Goal: Use online tool/utility: Use online tool/utility

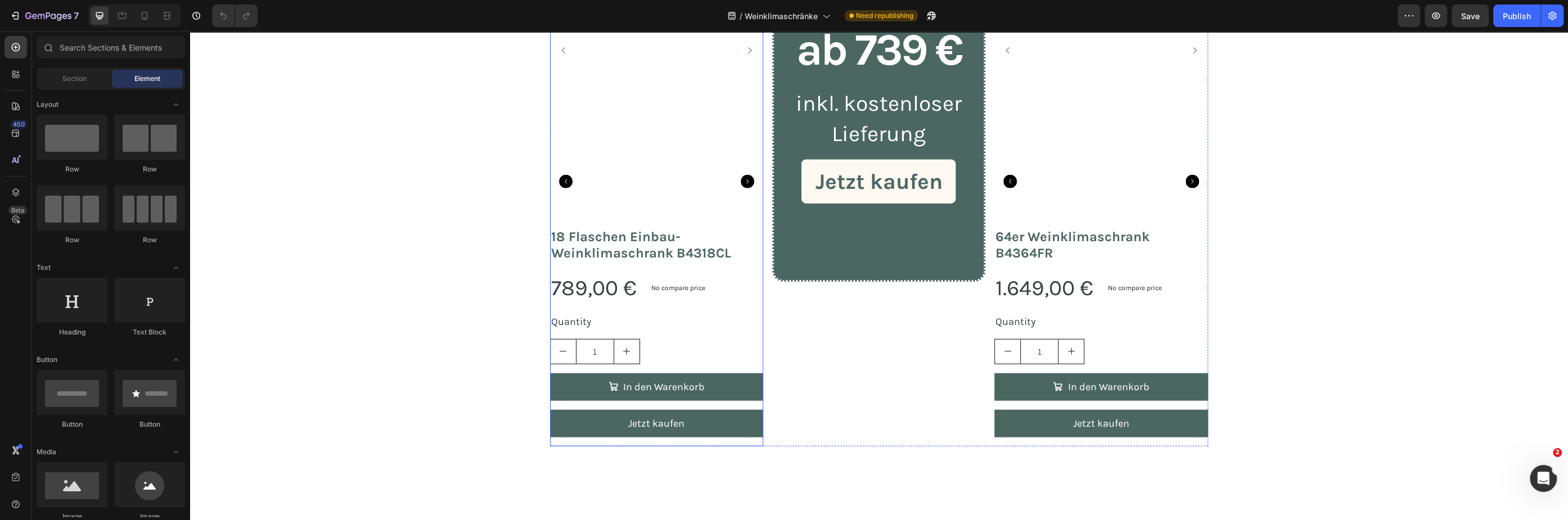
scroll to position [2860, 0]
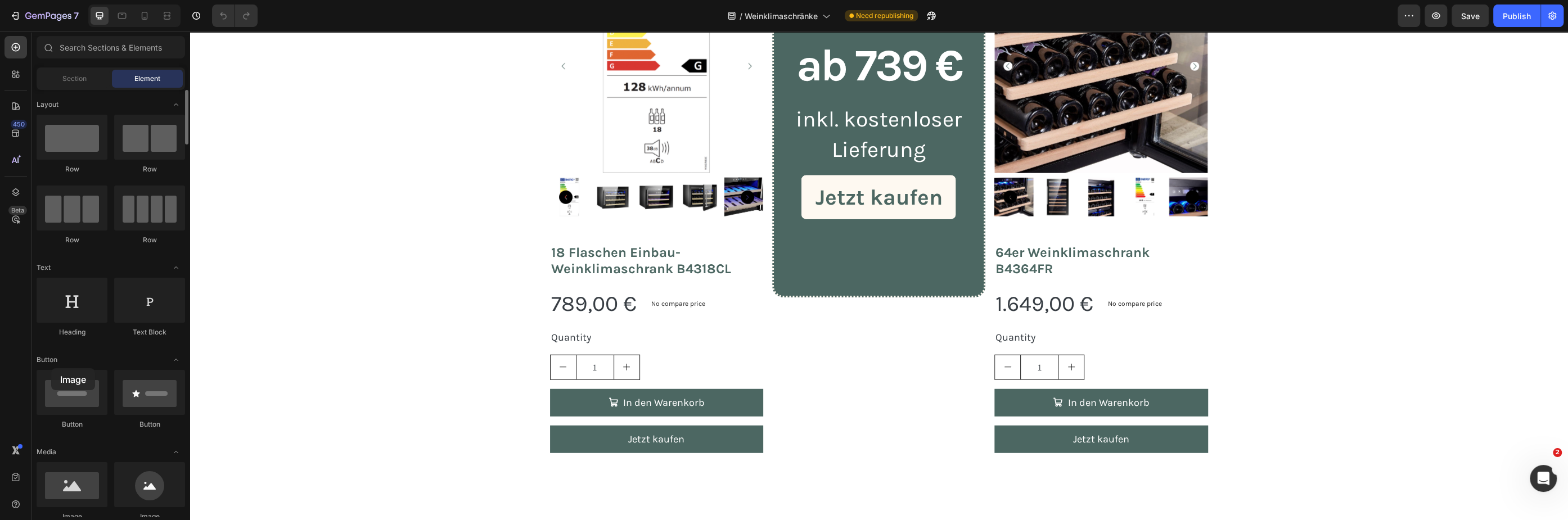
drag, startPoint x: 114, startPoint y: 473, endPoint x: 54, endPoint y: 366, distance: 122.7
drag, startPoint x: 343, startPoint y: 172, endPoint x: 594, endPoint y: 283, distance: 274.4
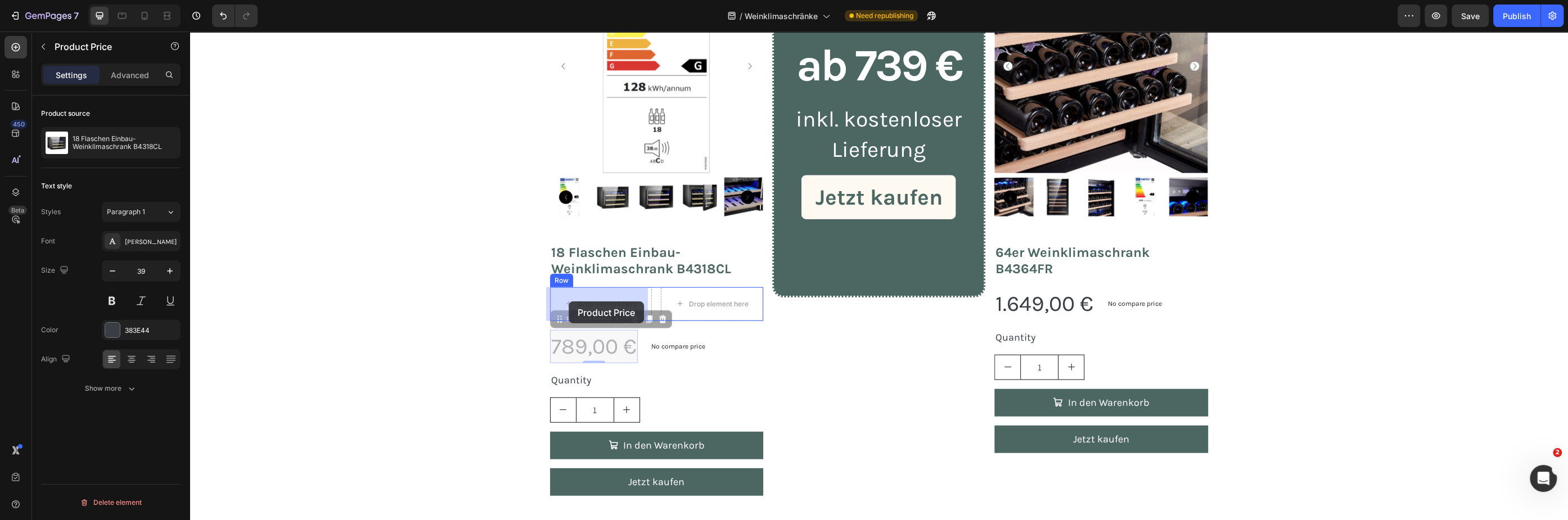
drag, startPoint x: 562, startPoint y: 323, endPoint x: 568, endPoint y: 306, distance: 18.0
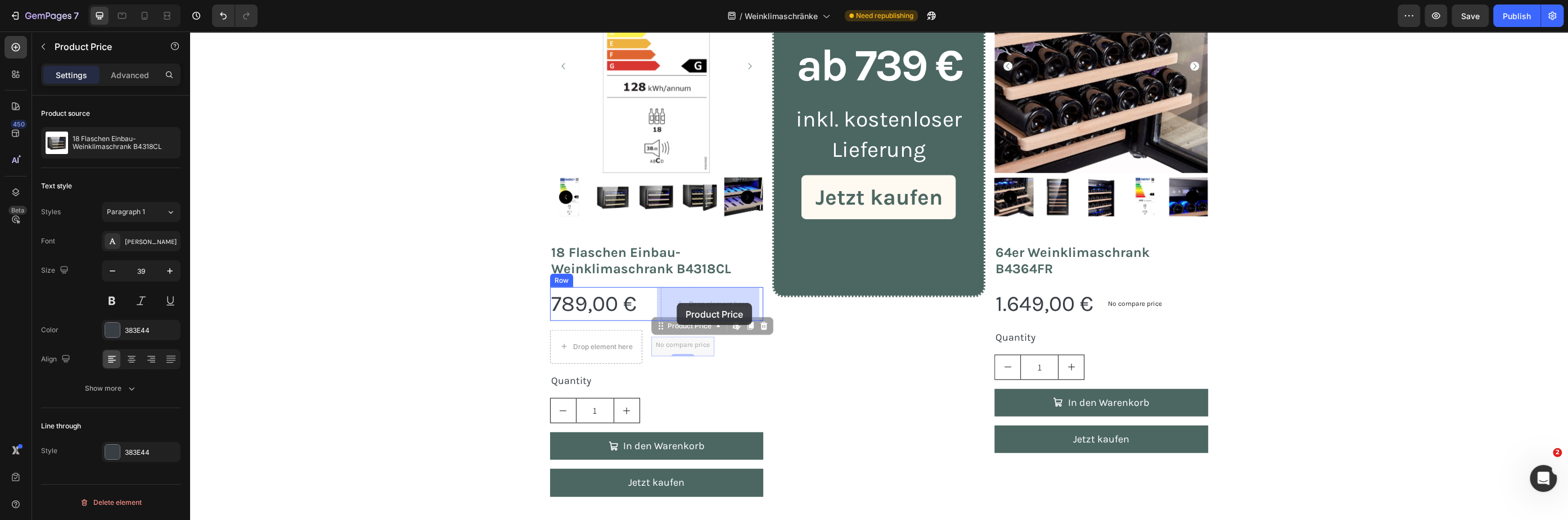
drag, startPoint x: 675, startPoint y: 331, endPoint x: 677, endPoint y: 303, distance: 28.1
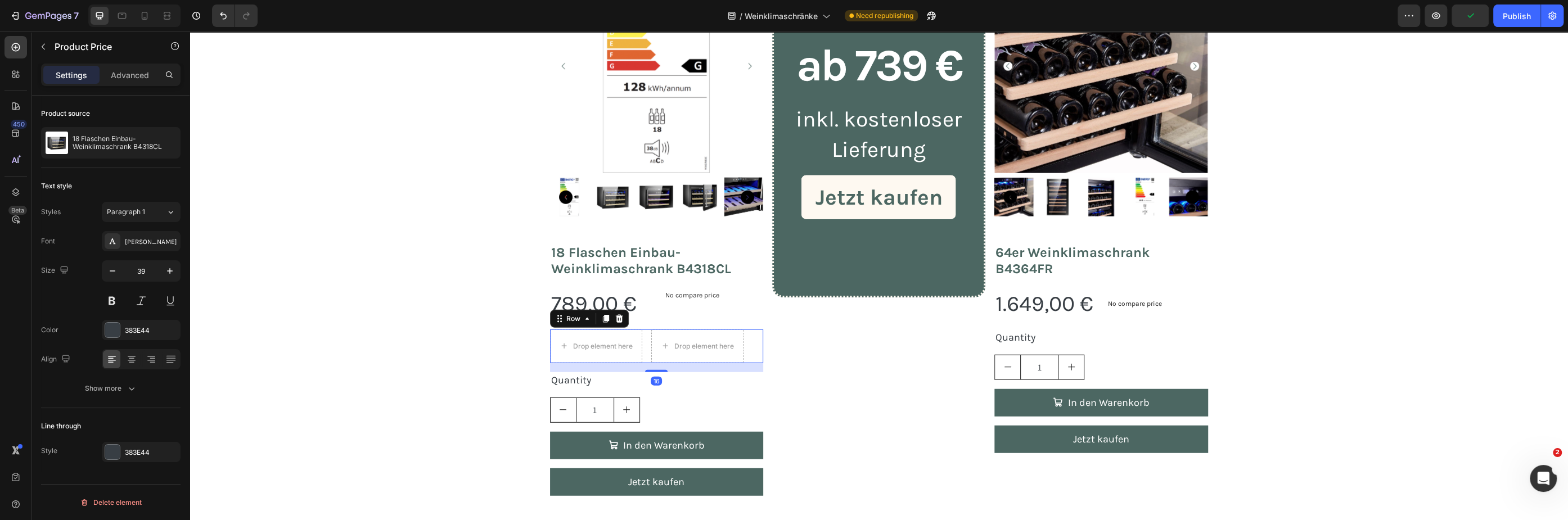
click at [555, 325] on div "Row" at bounding box center [589, 319] width 79 height 18
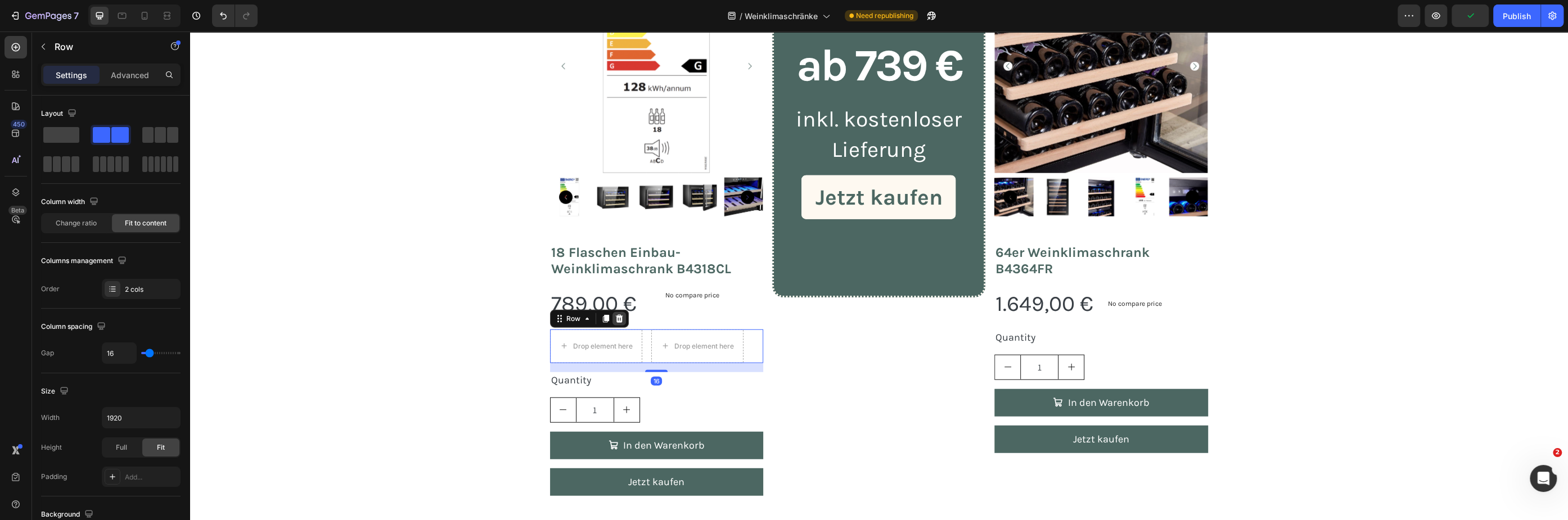
click at [615, 319] on icon at bounding box center [619, 317] width 7 height 8
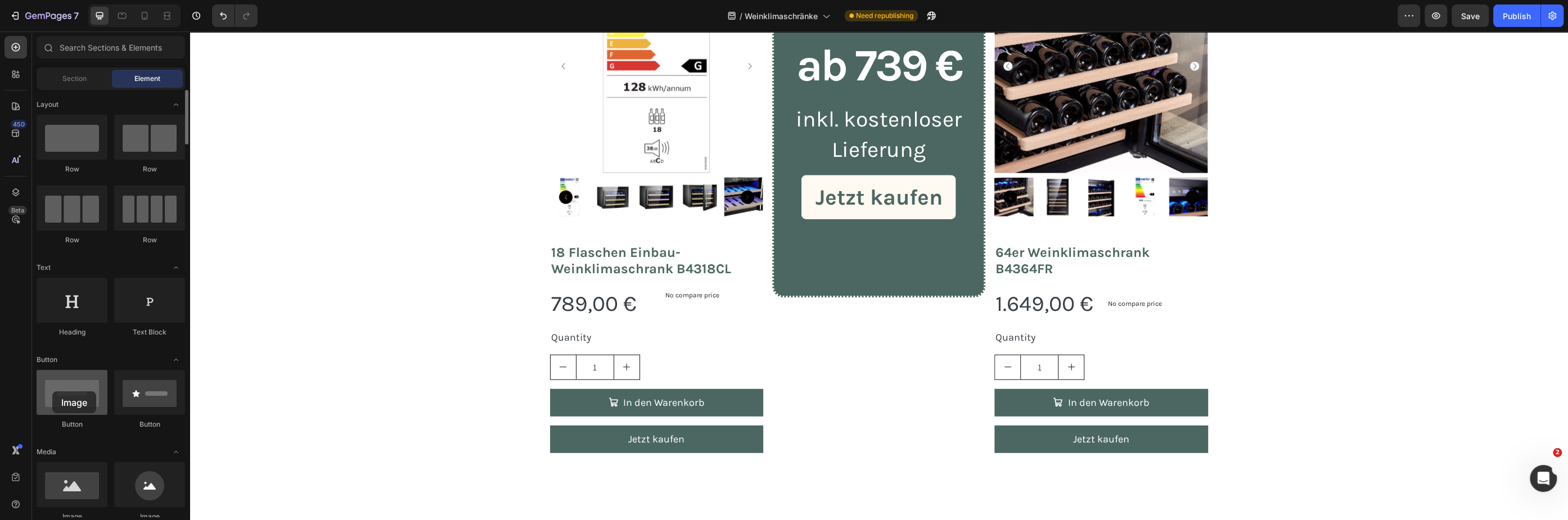
drag, startPoint x: 70, startPoint y: 490, endPoint x: 52, endPoint y: 395, distance: 96.7
click at [710, 302] on div "No compare price Product Price Edit content in Shopify 0" at bounding box center [712, 295] width 102 height 16
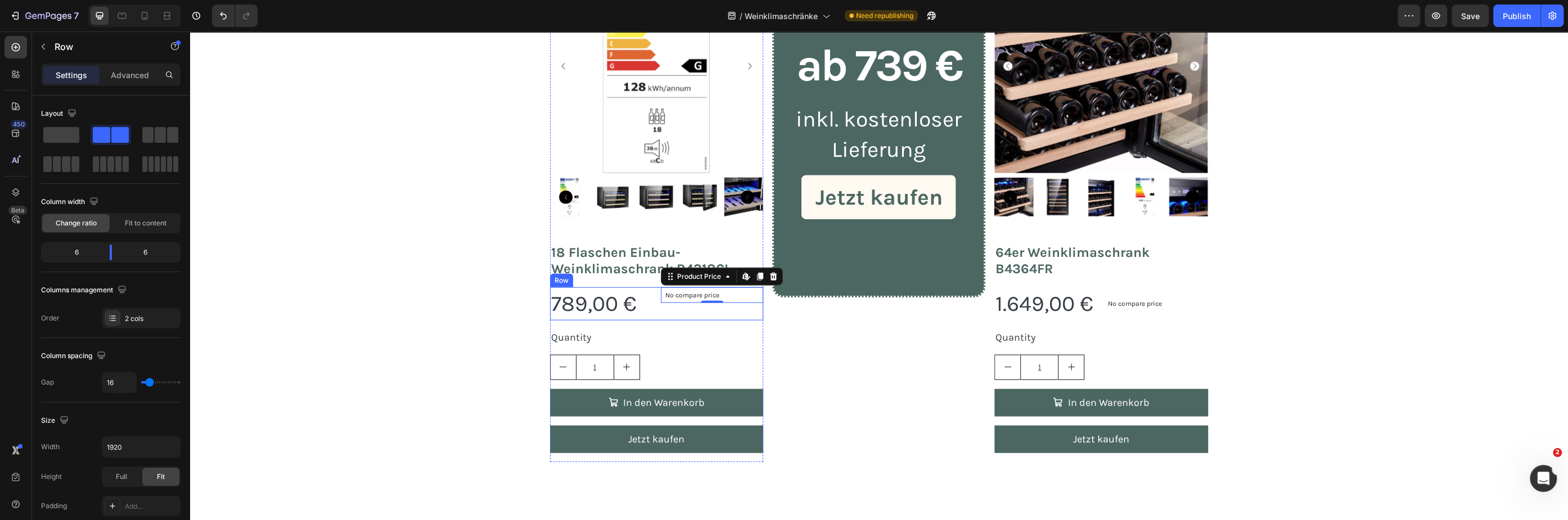
click at [702, 314] on div "No compare price Product Price Edit content in Shopify 0" at bounding box center [712, 303] width 102 height 33
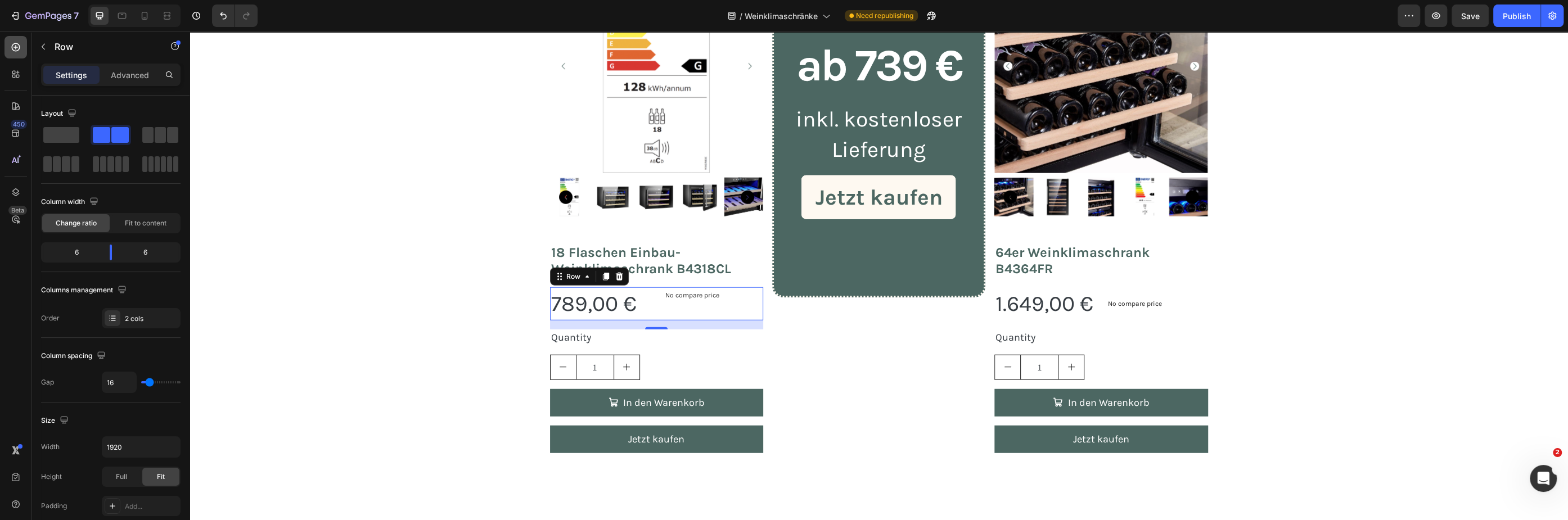
click at [16, 49] on icon at bounding box center [16, 47] width 11 height 11
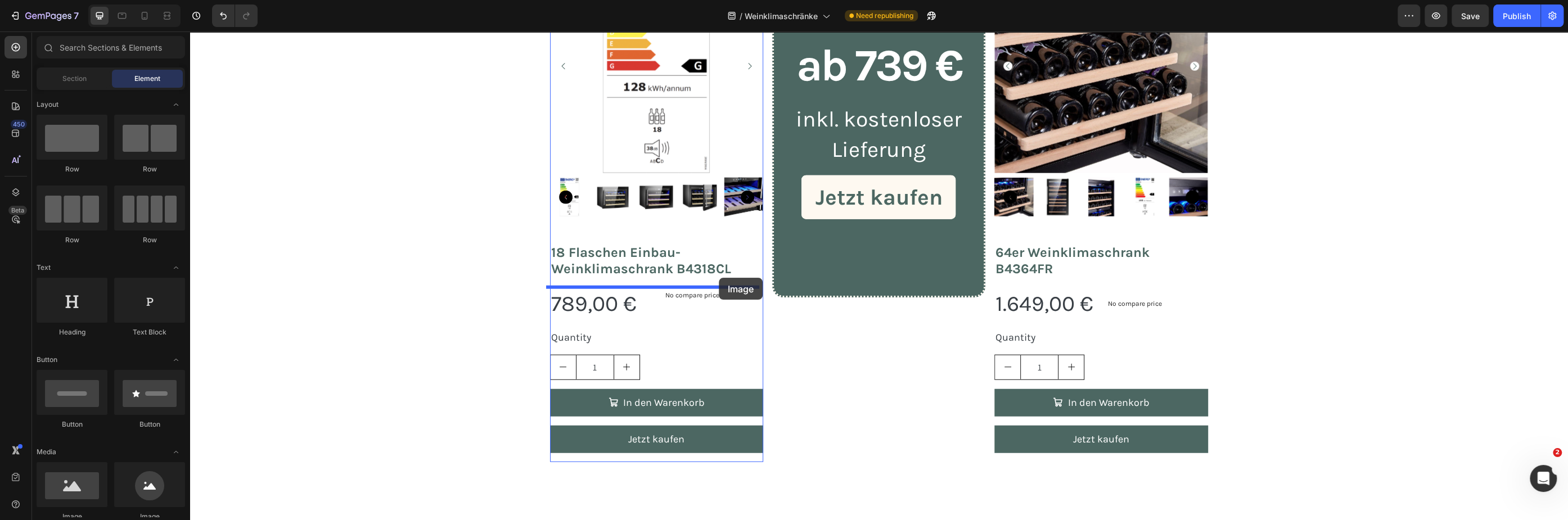
drag, startPoint x: 270, startPoint y: 525, endPoint x: 719, endPoint y: 277, distance: 512.9
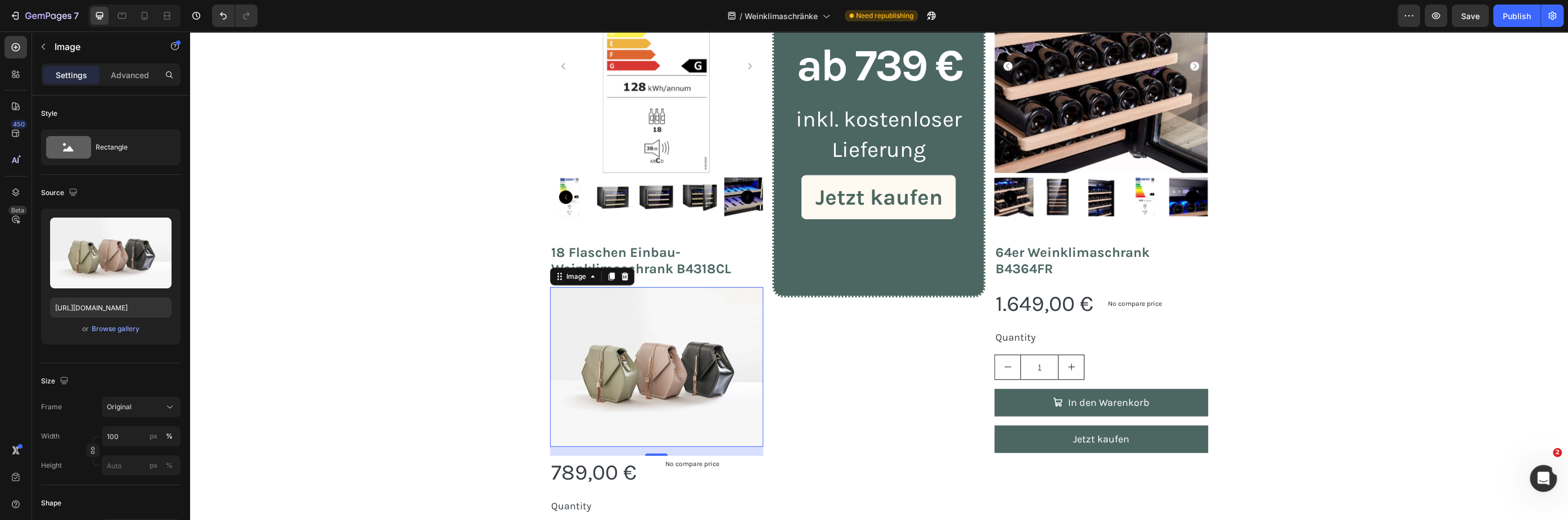
click at [620, 279] on icon at bounding box center [625, 276] width 9 height 9
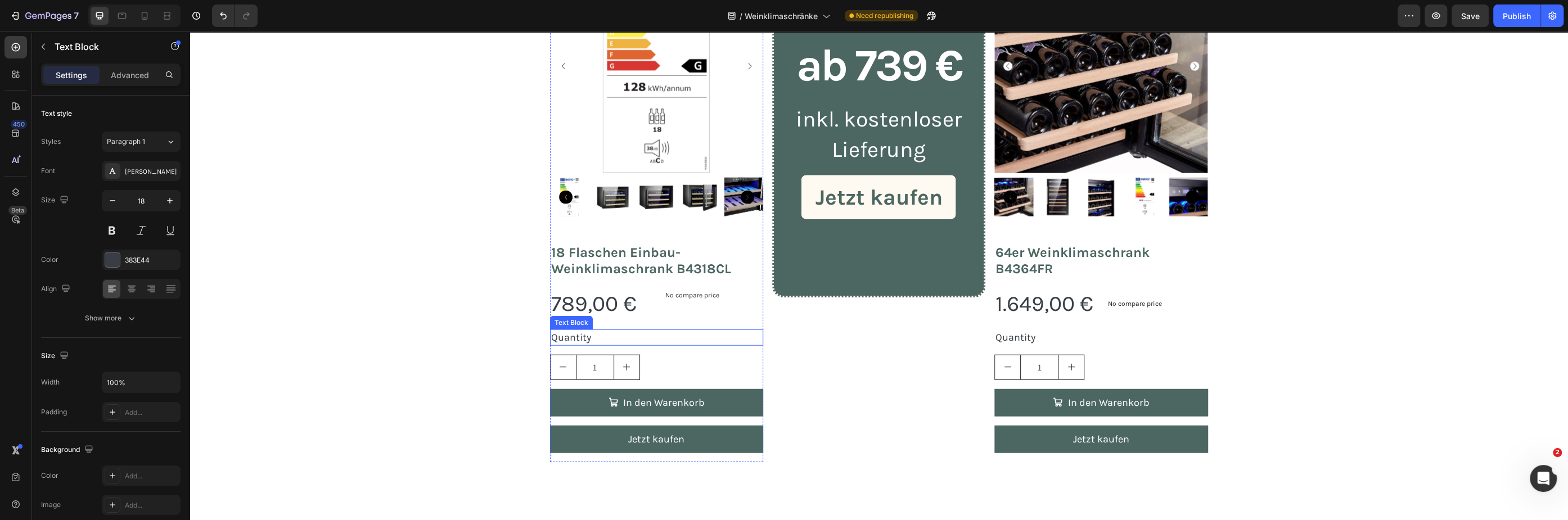
click at [584, 335] on div "Quantity" at bounding box center [657, 337] width 213 height 16
click at [636, 317] on icon at bounding box center [639, 317] width 7 height 8
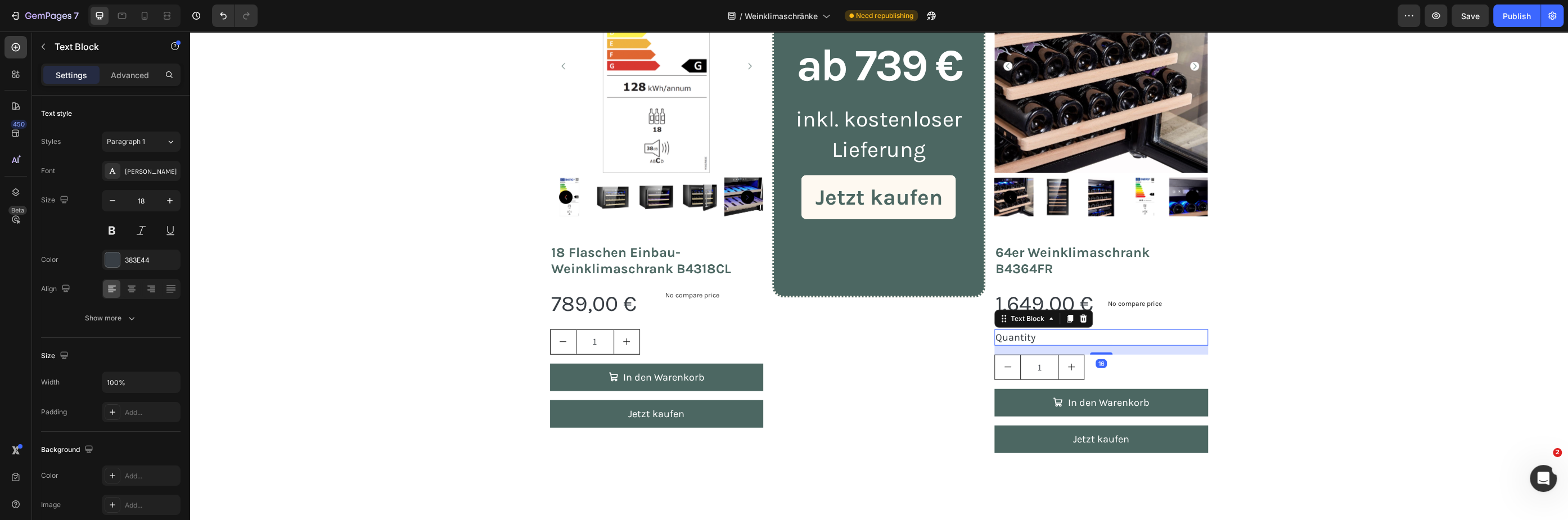
click at [1031, 333] on div "Quantity" at bounding box center [1101, 337] width 213 height 16
click at [1082, 316] on icon at bounding box center [1083, 318] width 9 height 9
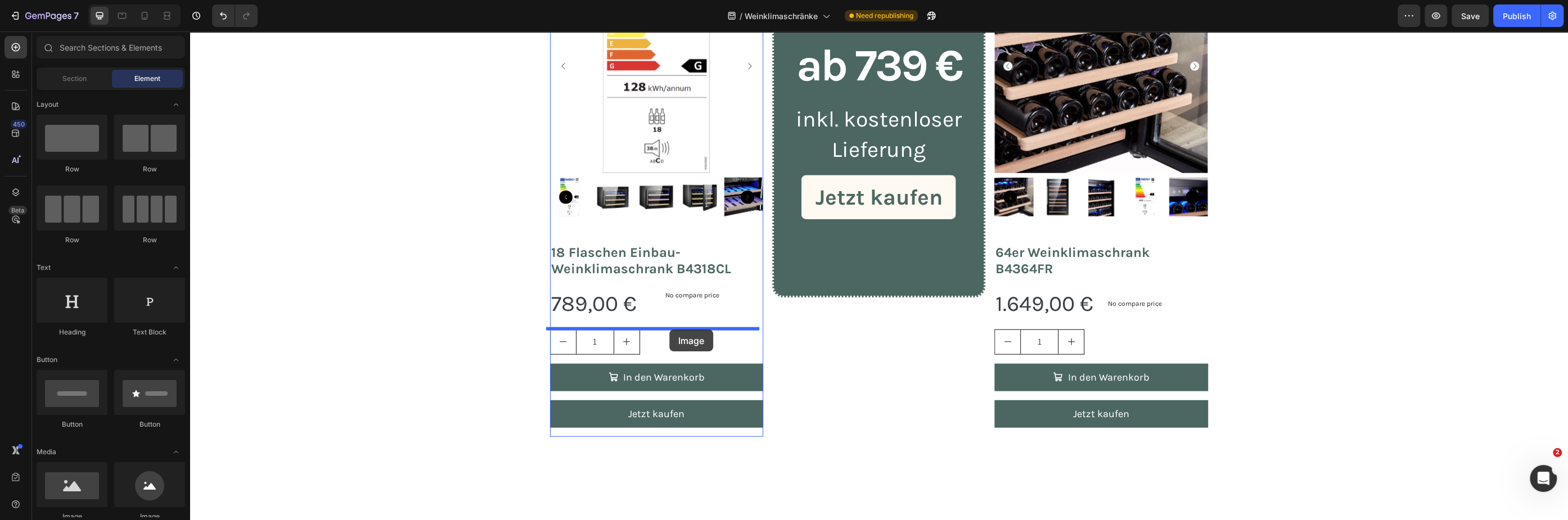
drag, startPoint x: 268, startPoint y: 523, endPoint x: 670, endPoint y: 329, distance: 446.4
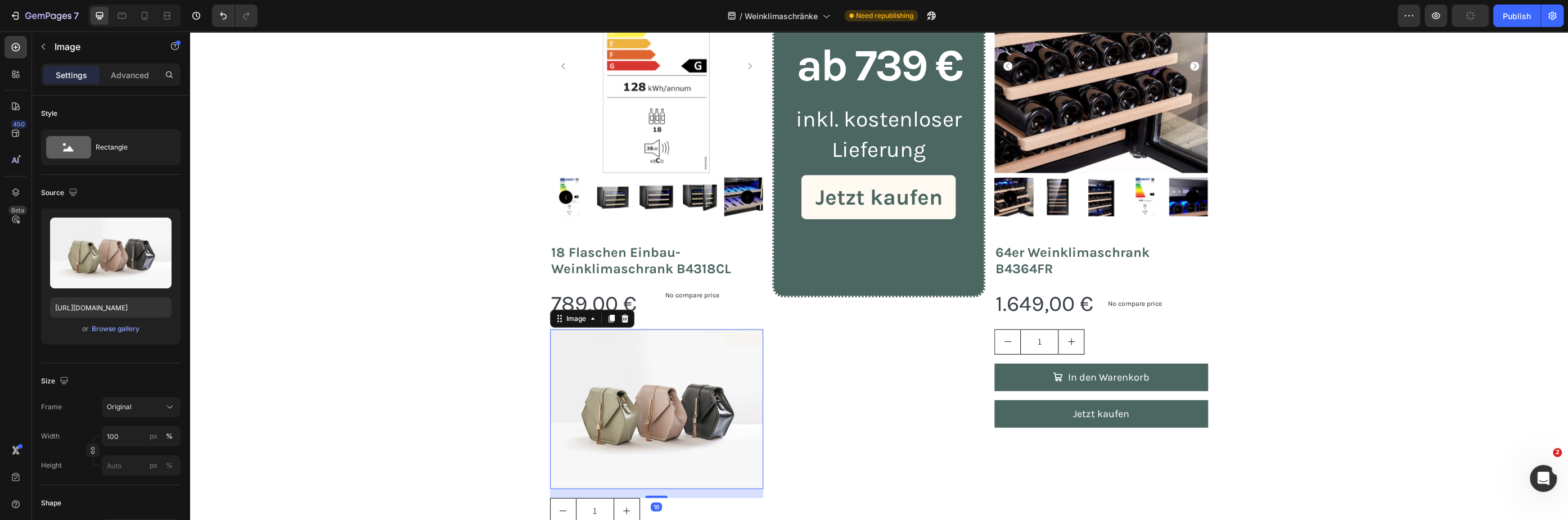
click at [684, 372] on img at bounding box center [657, 409] width 213 height 160
click at [114, 436] on input "100" at bounding box center [141, 435] width 79 height 20
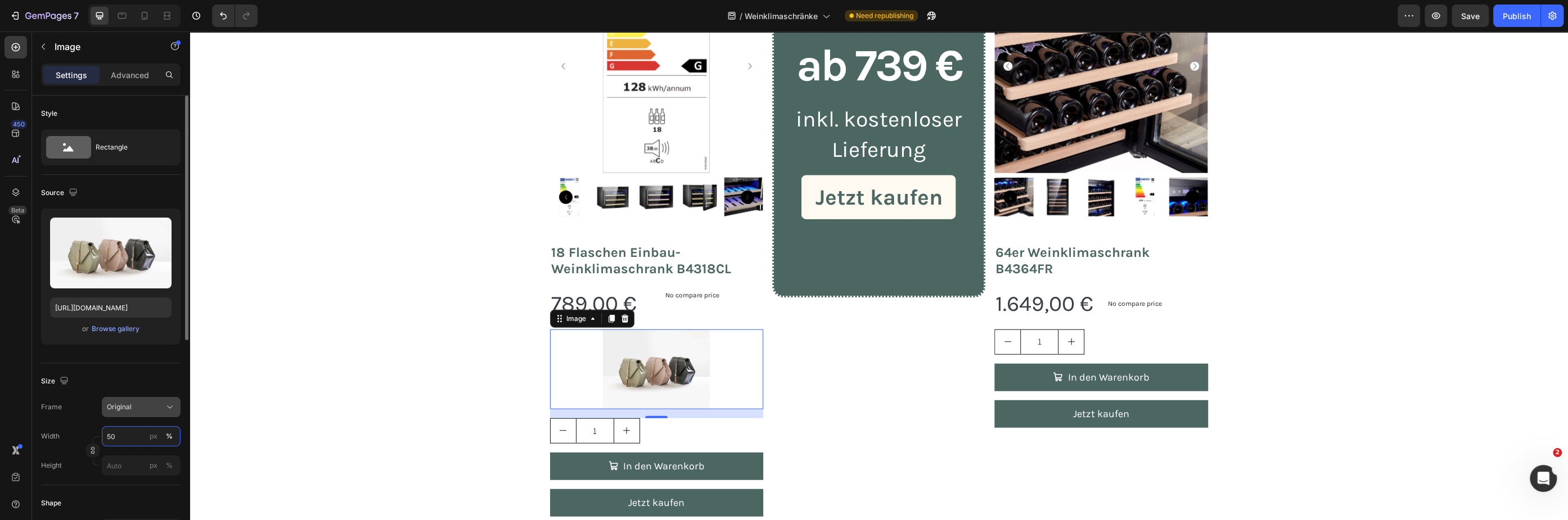
type input "50"
click at [137, 411] on div "Original" at bounding box center [135, 407] width 55 height 10
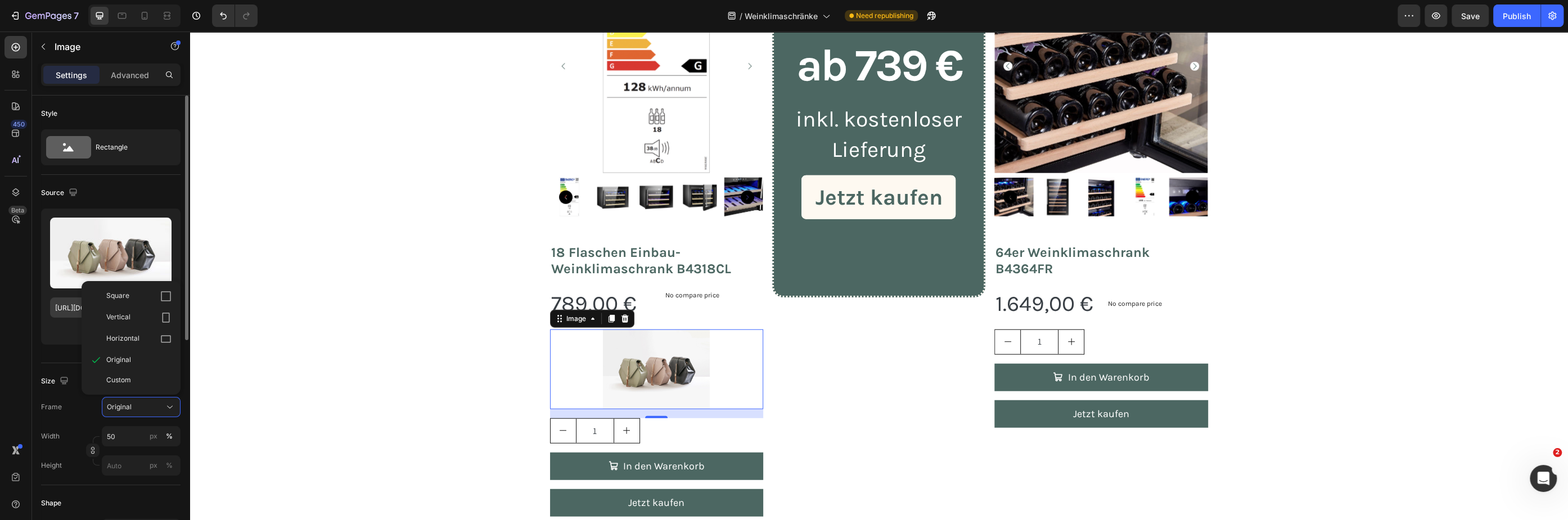
click at [165, 299] on icon at bounding box center [166, 296] width 11 height 11
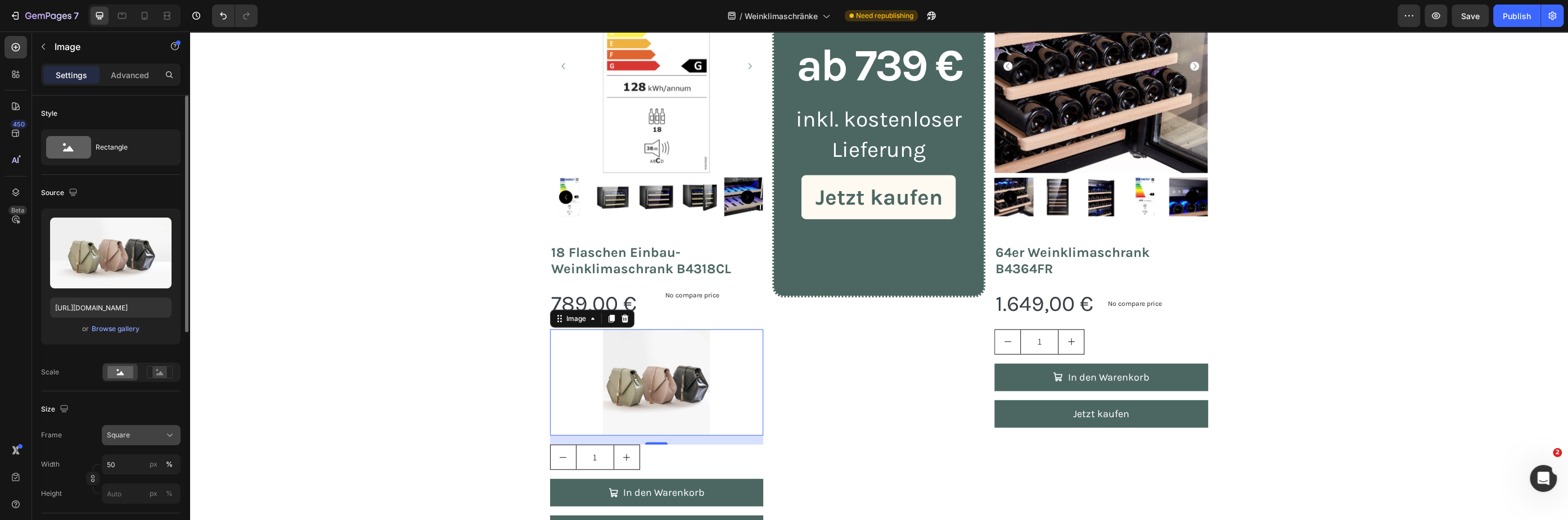
click at [132, 444] on button "Square" at bounding box center [141, 435] width 79 height 20
click at [168, 348] on icon at bounding box center [166, 345] width 11 height 11
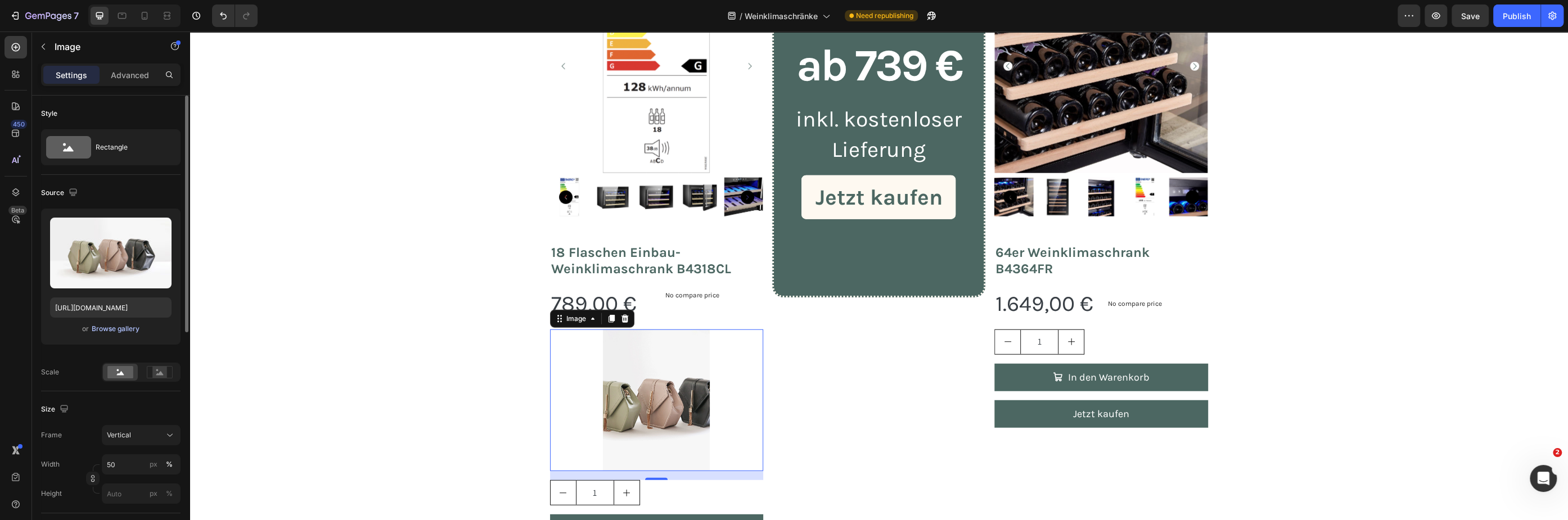
click at [122, 329] on div "Browse gallery" at bounding box center [116, 328] width 48 height 10
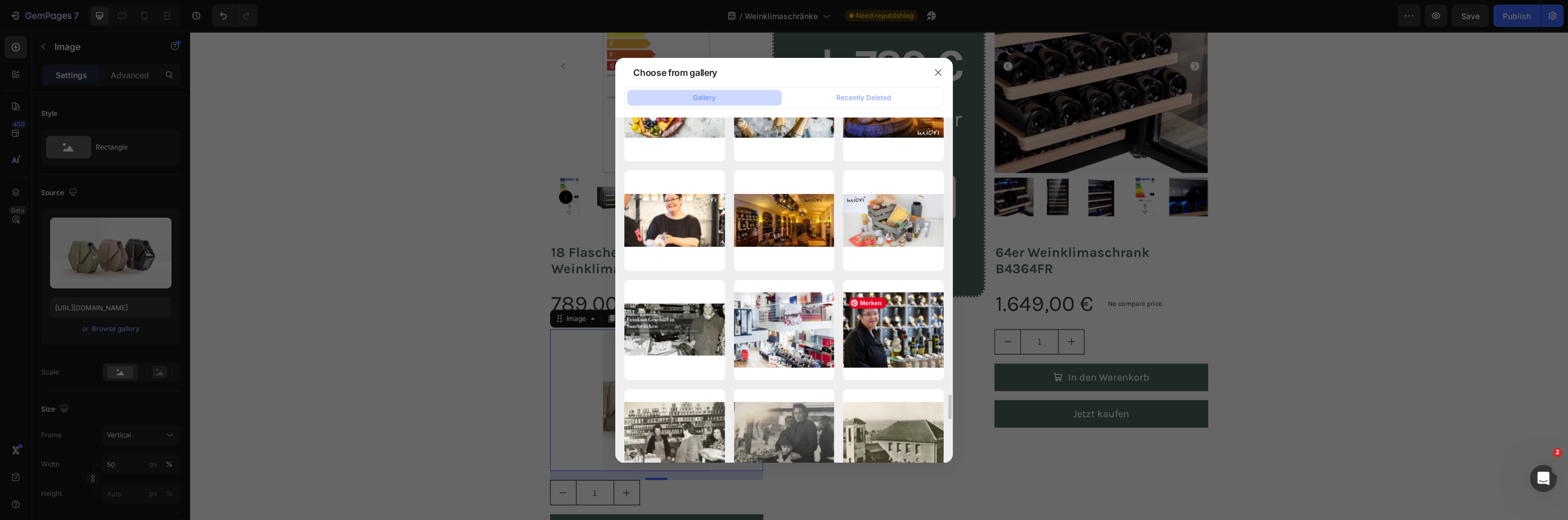
scroll to position [4142, 0]
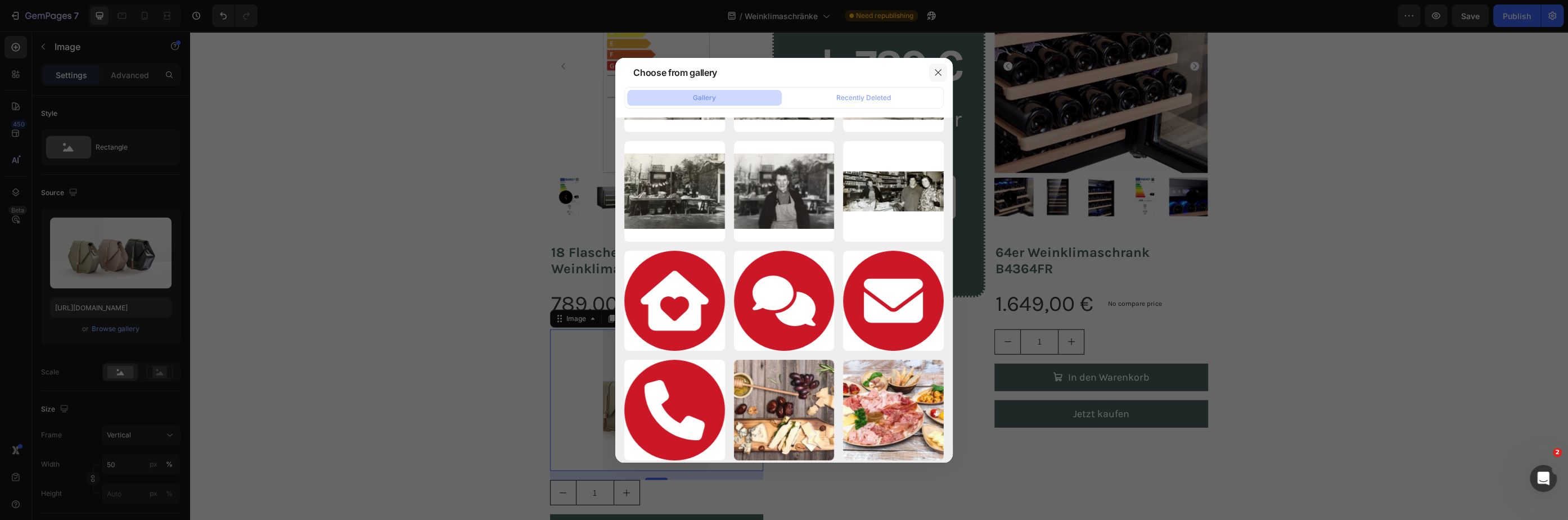
click at [934, 70] on icon "button" at bounding box center [938, 72] width 9 height 9
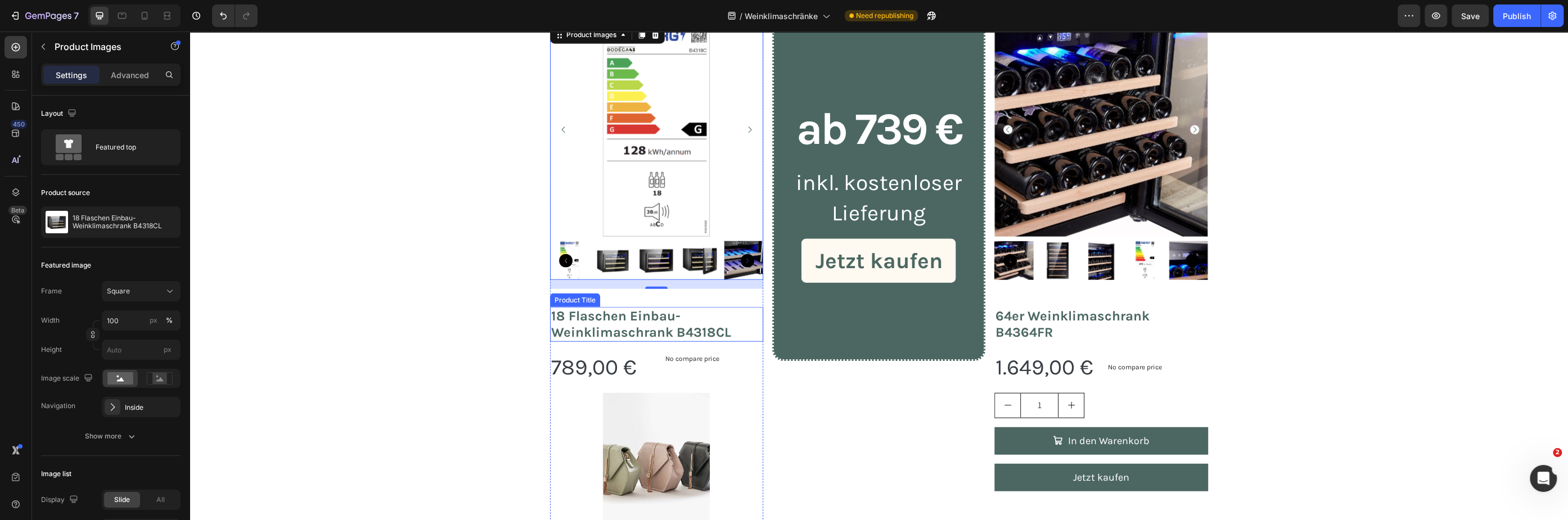
scroll to position [2860, 0]
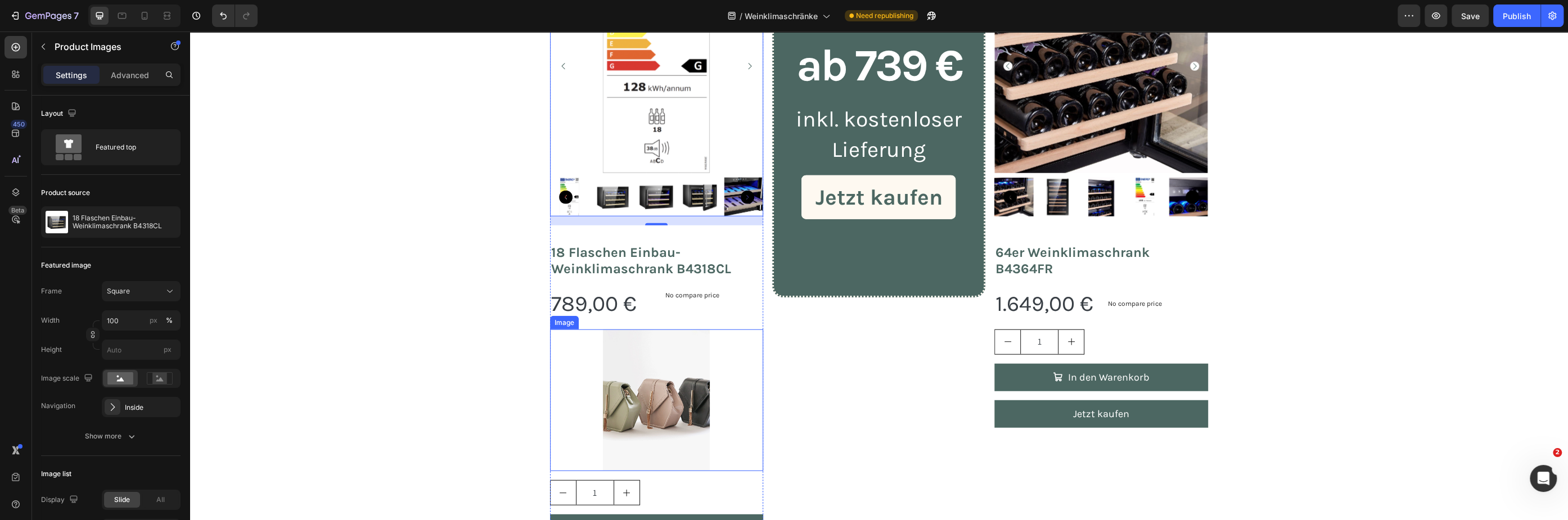
click at [699, 372] on img at bounding box center [656, 400] width 107 height 142
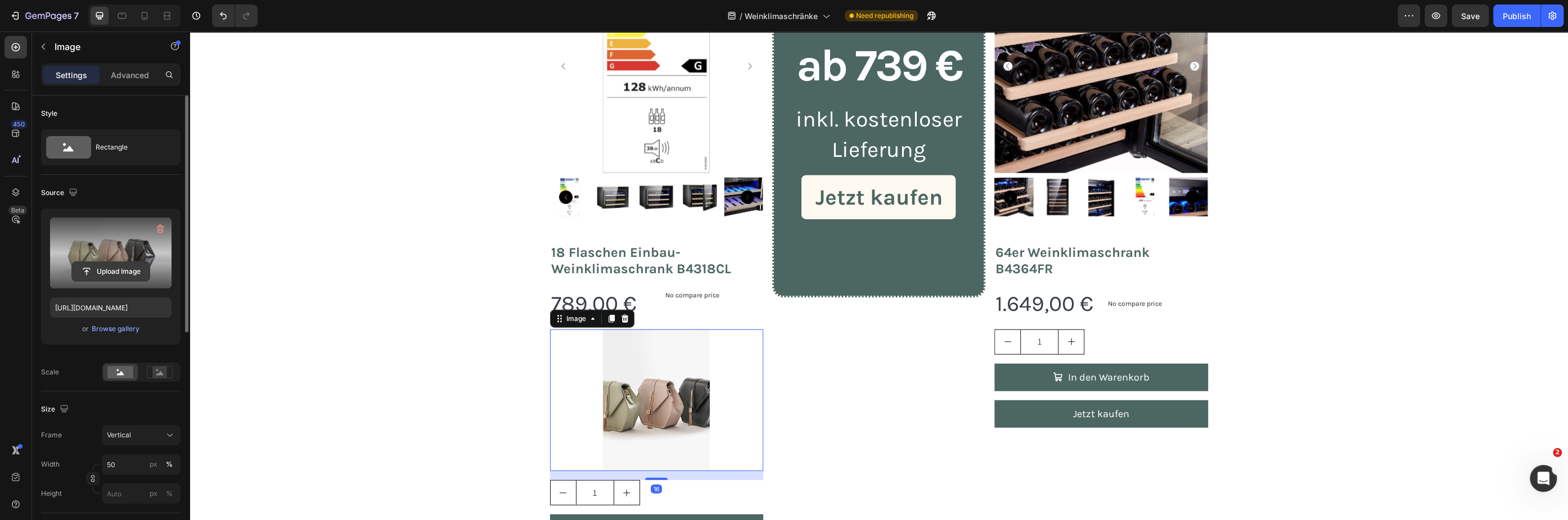
click at [130, 271] on input "file" at bounding box center [111, 271] width 78 height 19
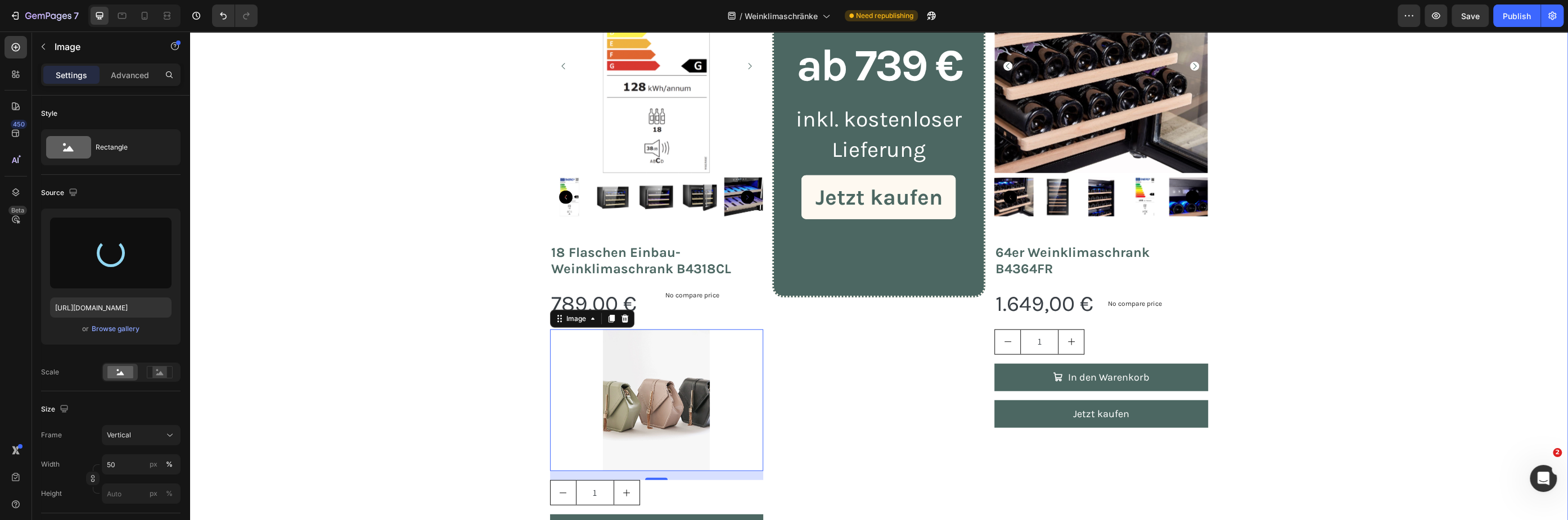
type input "[URL][DOMAIN_NAME]"
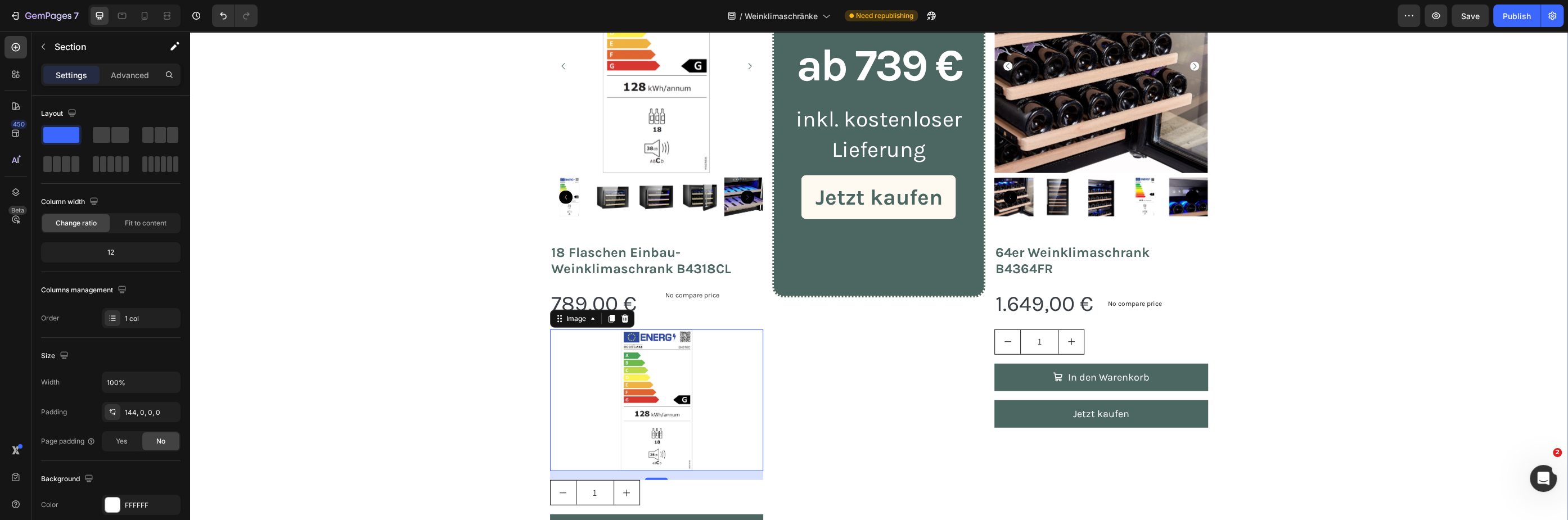
click at [447, 302] on div "jetzt ihren weinklimaschrank bestellen! Heading Haben Sie sich schon immer eine…" at bounding box center [878, 224] width 1379 height 906
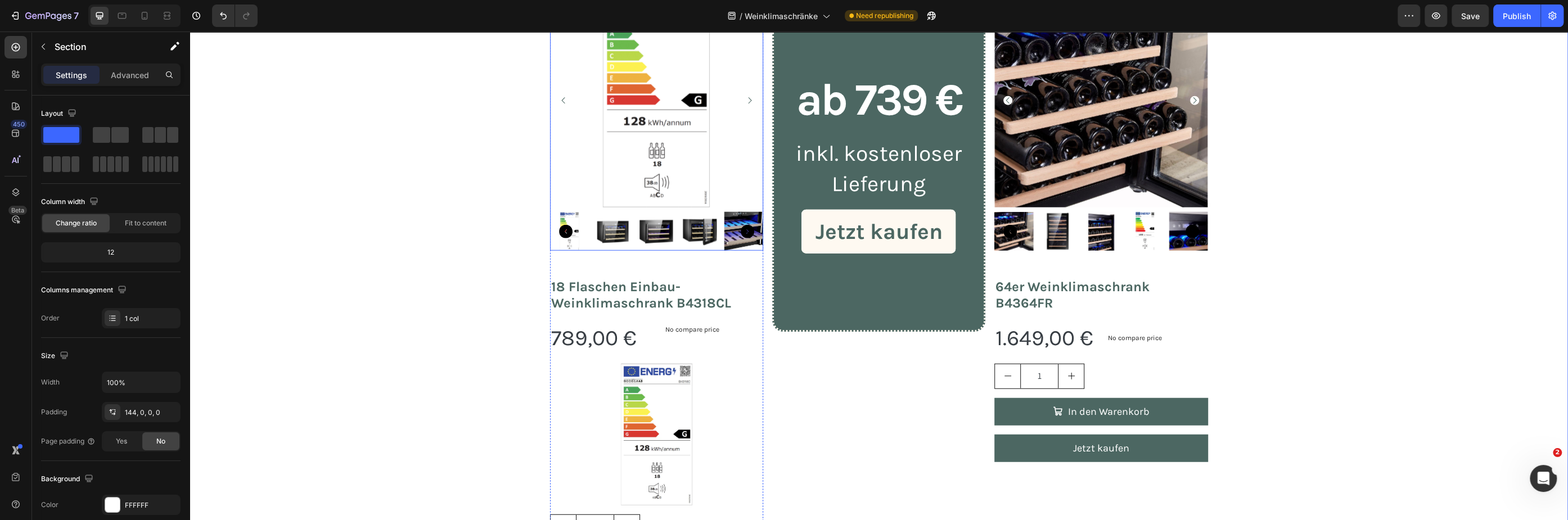
scroll to position [2810, 0]
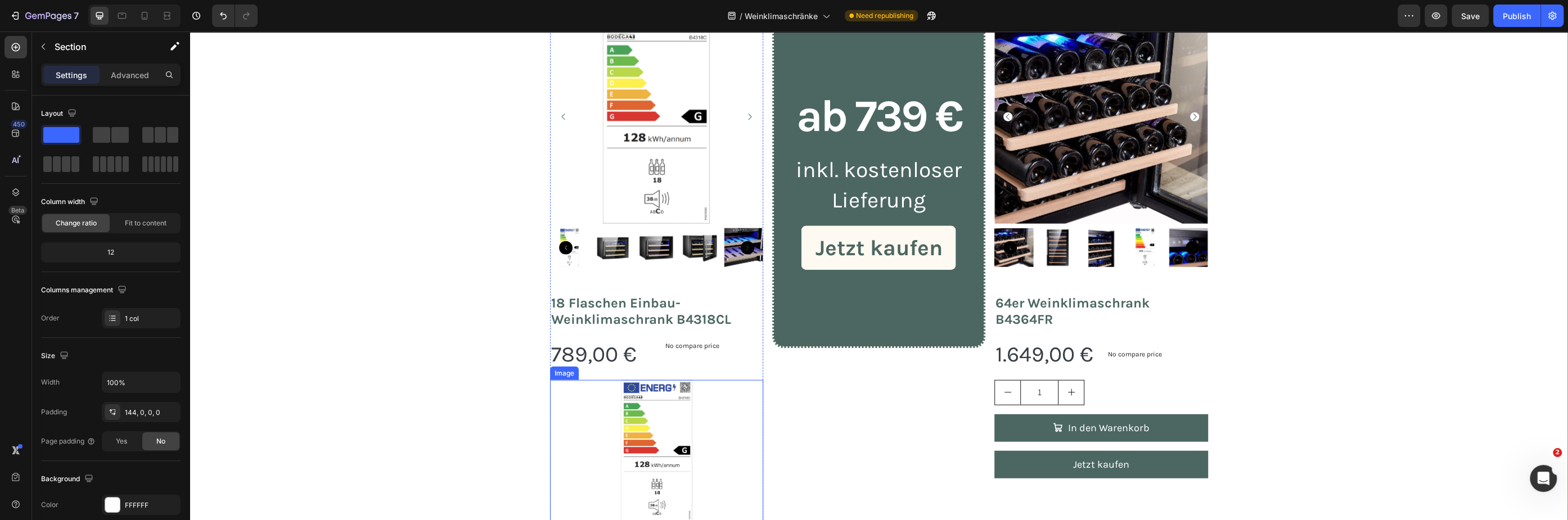
click at [673, 418] on img at bounding box center [656, 451] width 107 height 142
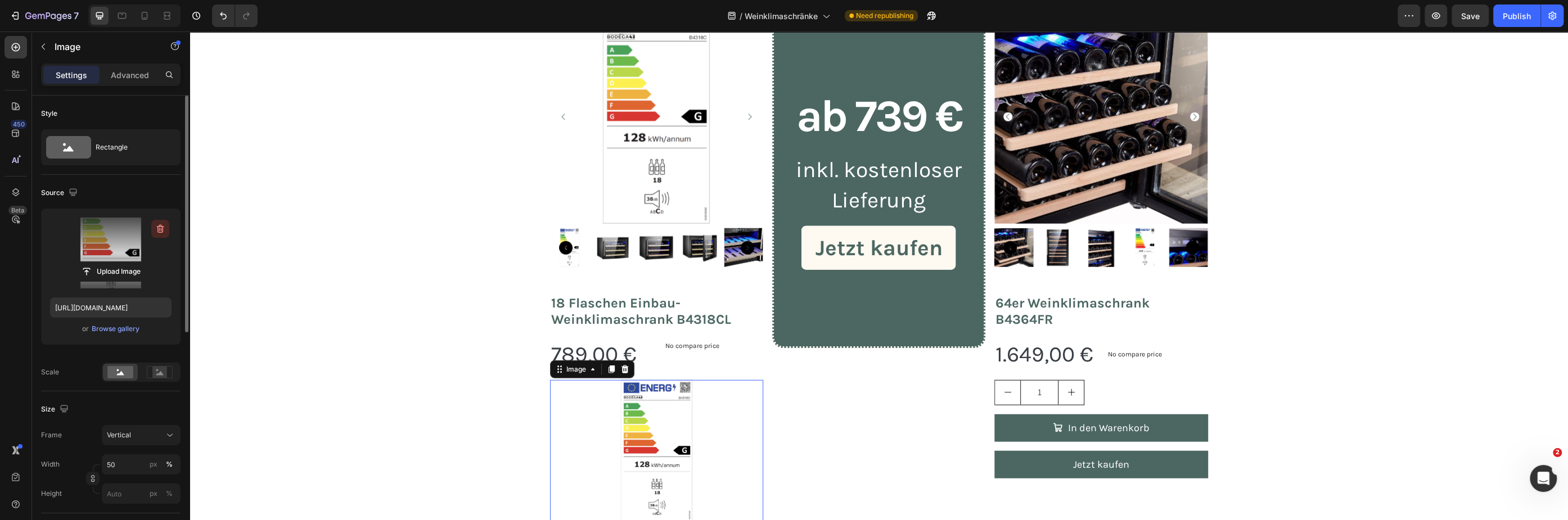
click at [158, 227] on icon "button" at bounding box center [160, 229] width 11 height 11
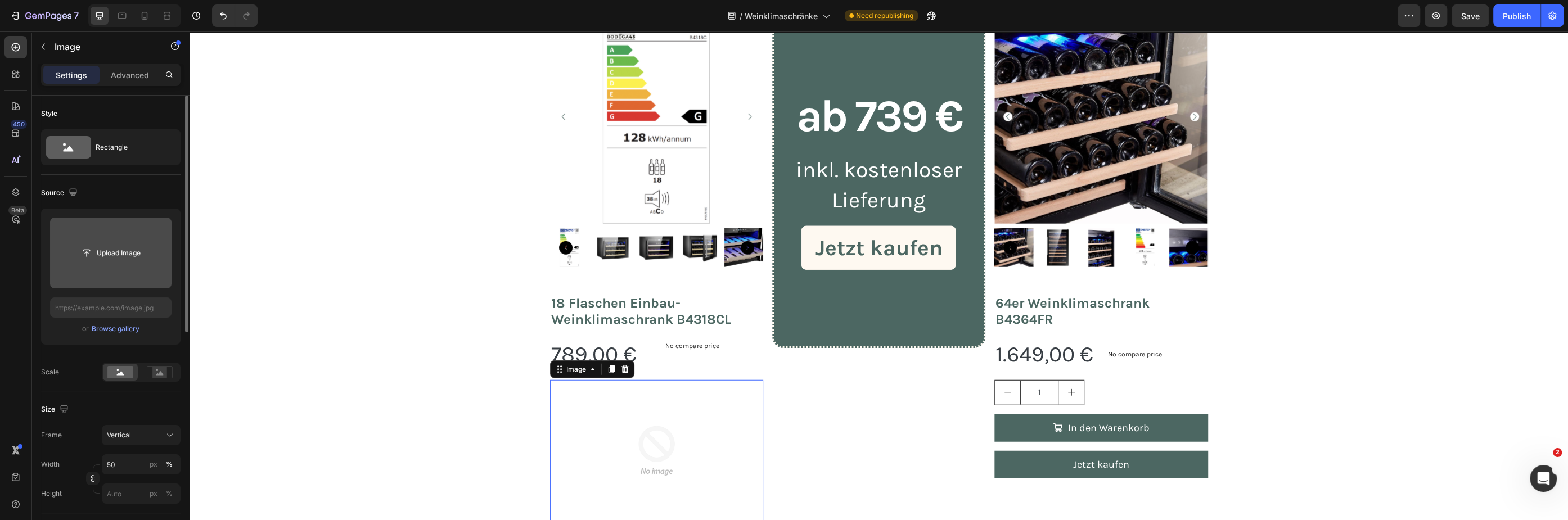
scroll to position [2860, 0]
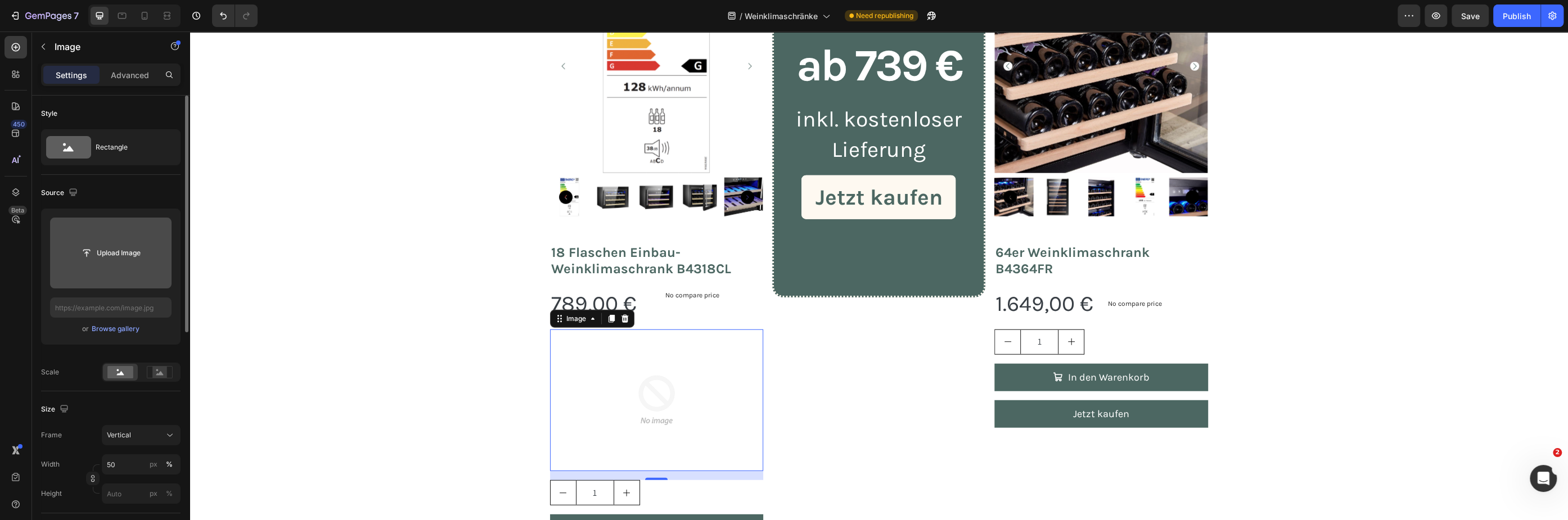
click at [719, 344] on div at bounding box center [657, 400] width 213 height 142
click at [18, 49] on icon at bounding box center [16, 47] width 9 height 9
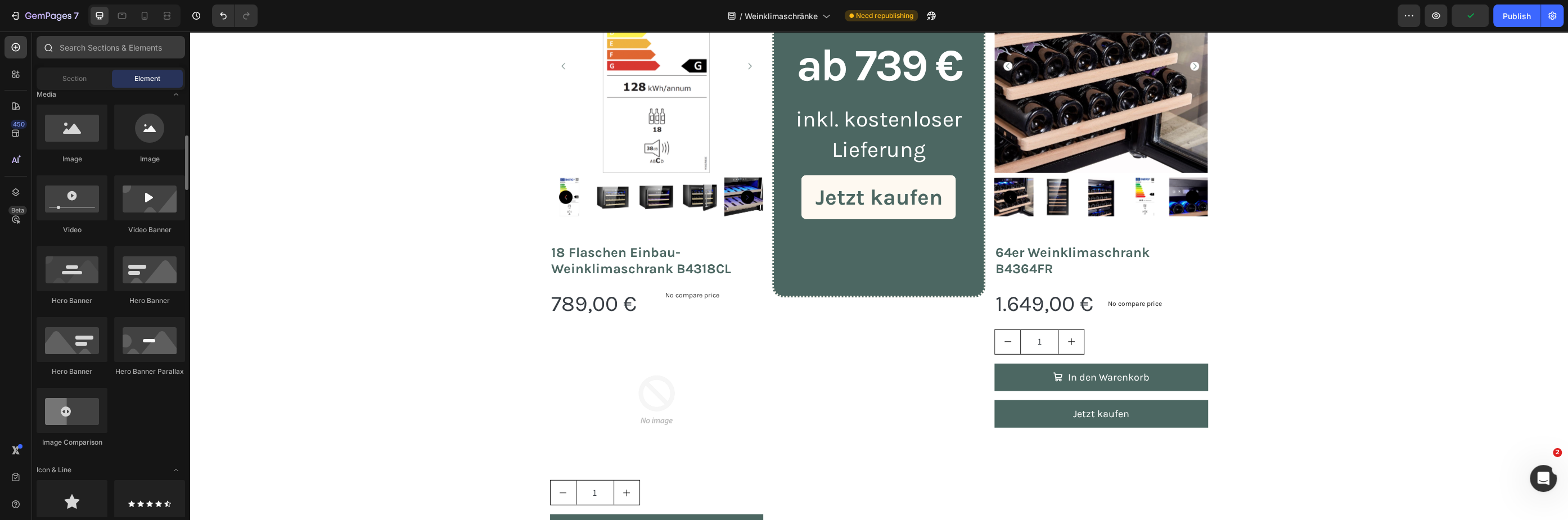
scroll to position [0, 0]
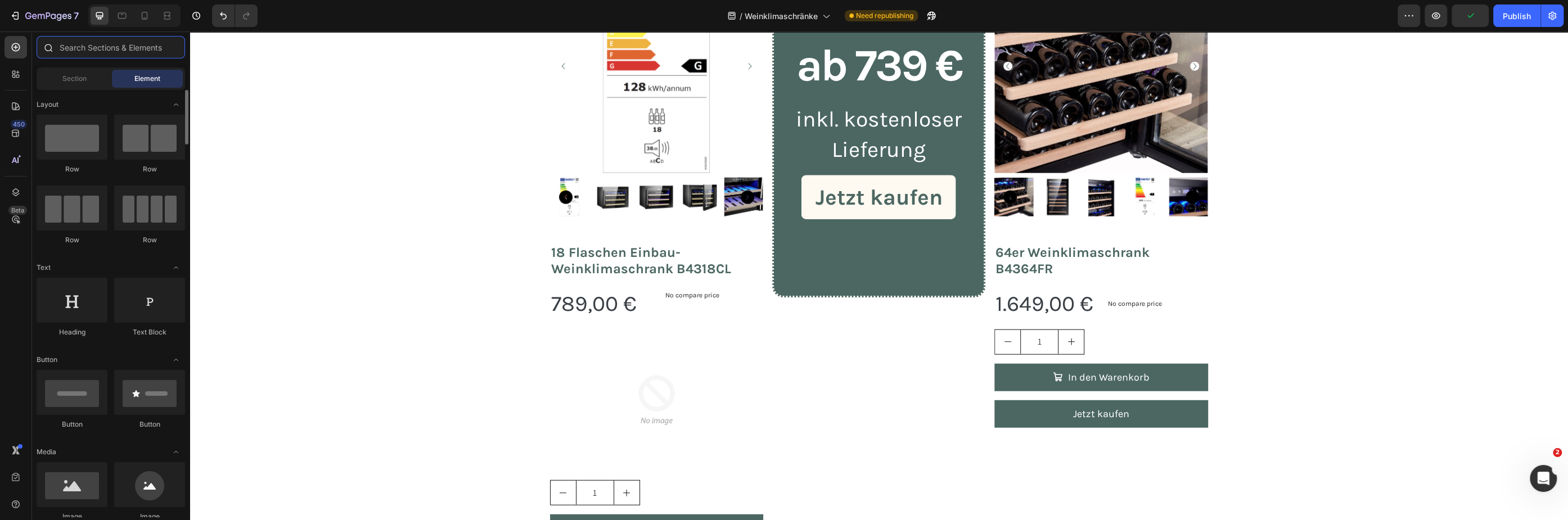
click at [111, 39] on input "text" at bounding box center [111, 47] width 149 height 23
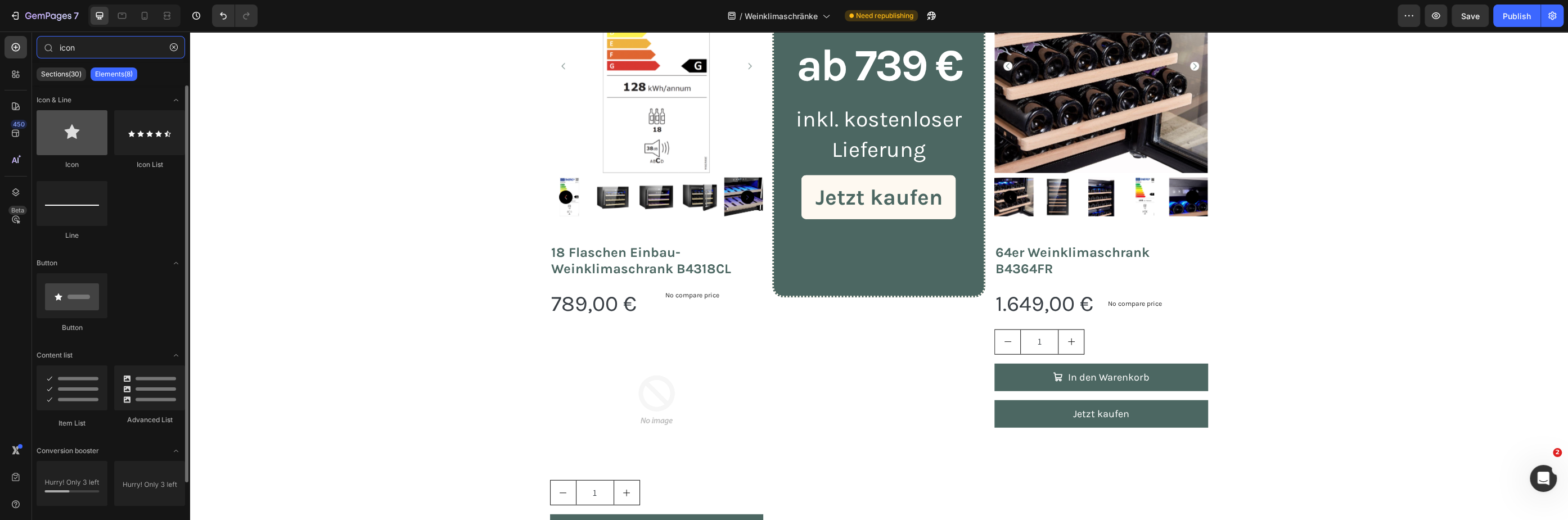
type input "icon"
click at [93, 133] on div at bounding box center [72, 133] width 71 height 45
click at [75, 144] on div at bounding box center [72, 133] width 71 height 45
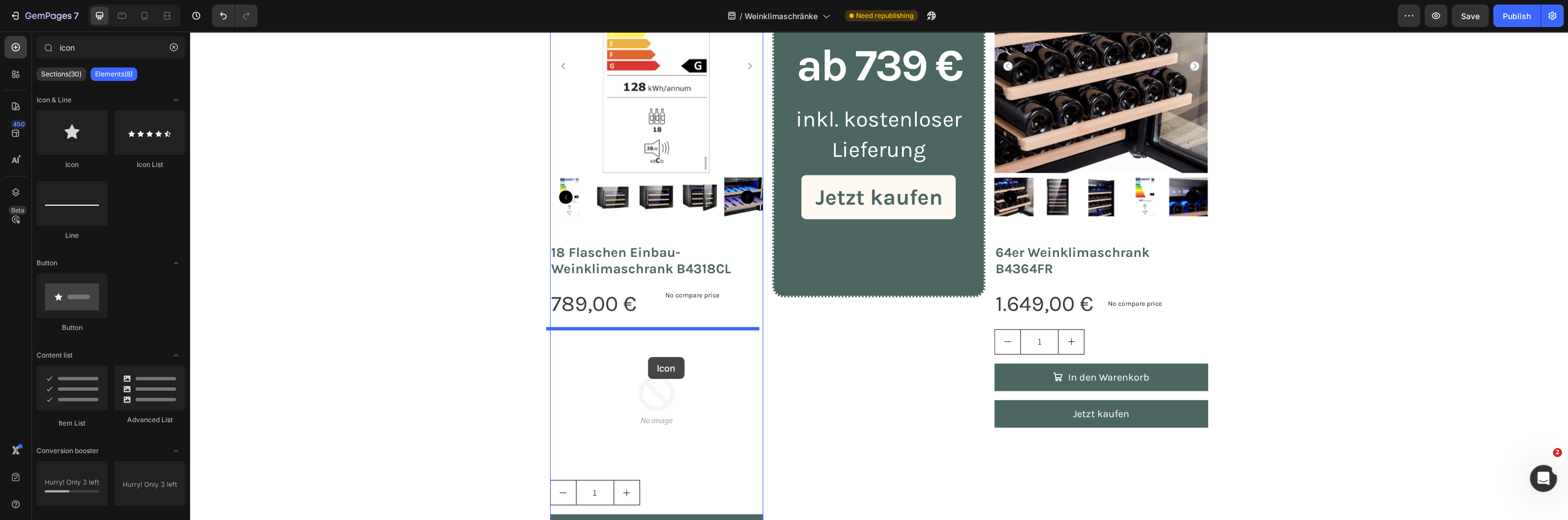
drag, startPoint x: 265, startPoint y: 175, endPoint x: 648, endPoint y: 357, distance: 424.0
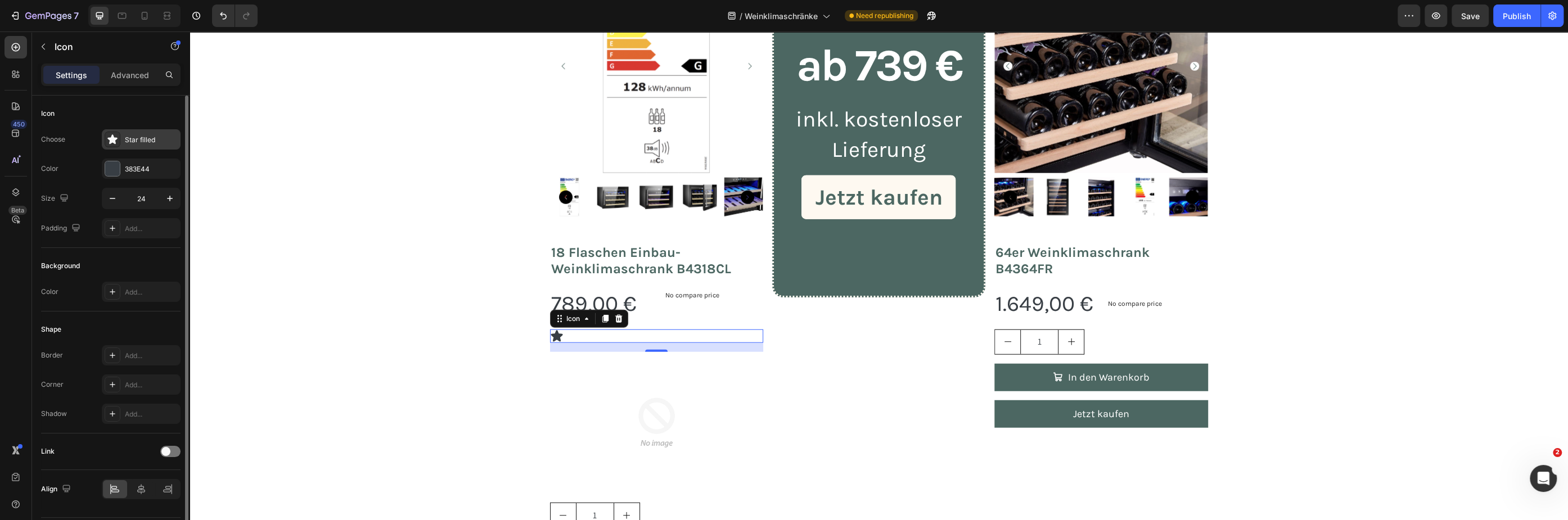
click at [141, 137] on div "Star filled" at bounding box center [151, 140] width 53 height 10
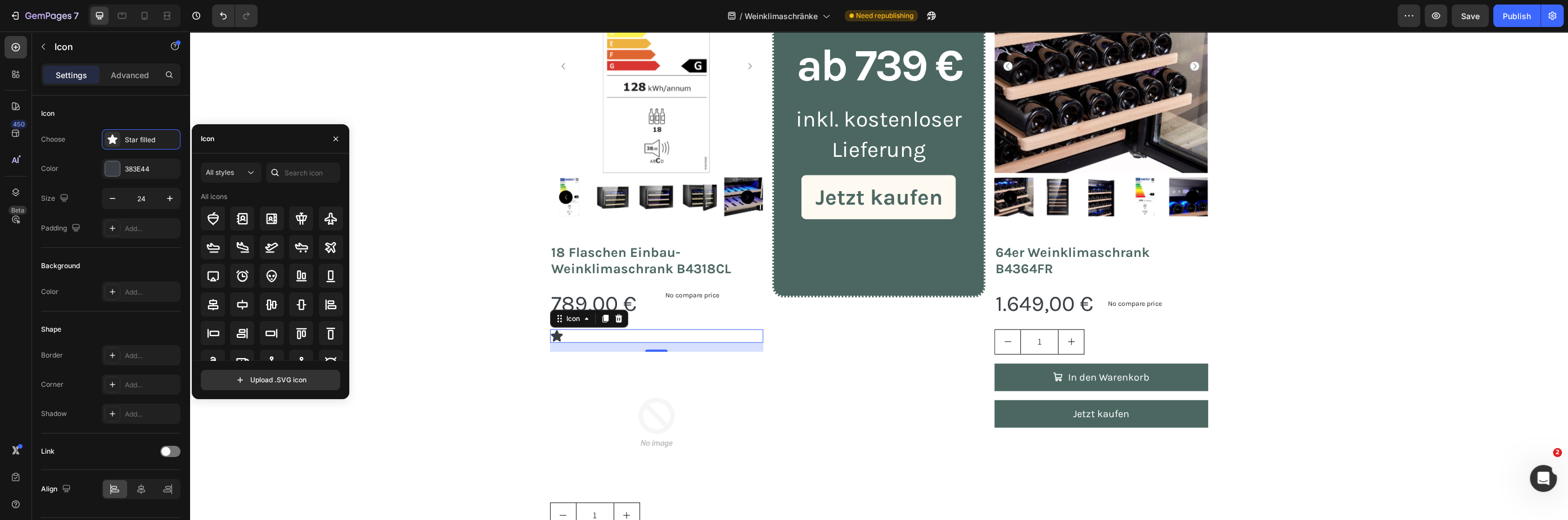
click at [270, 141] on div "Icon" at bounding box center [270, 139] width 158 height 29
click at [298, 174] on input "text" at bounding box center [303, 172] width 74 height 20
type input "energy"
